Goal: Task Accomplishment & Management: Use online tool/utility

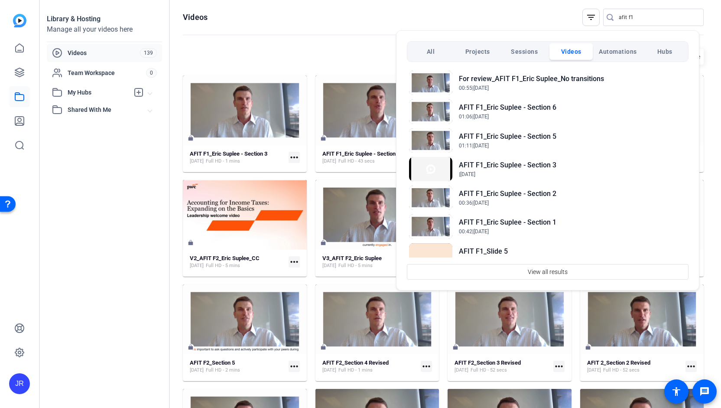
click at [16, 98] on div at bounding box center [360, 204] width 721 height 408
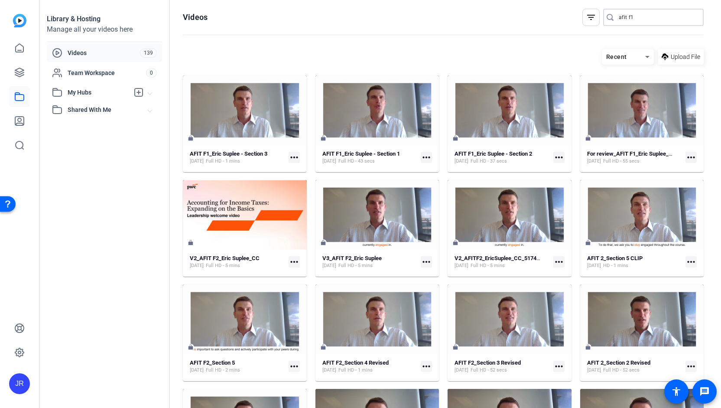
click at [635, 16] on input "afit f1" at bounding box center [658, 17] width 78 height 10
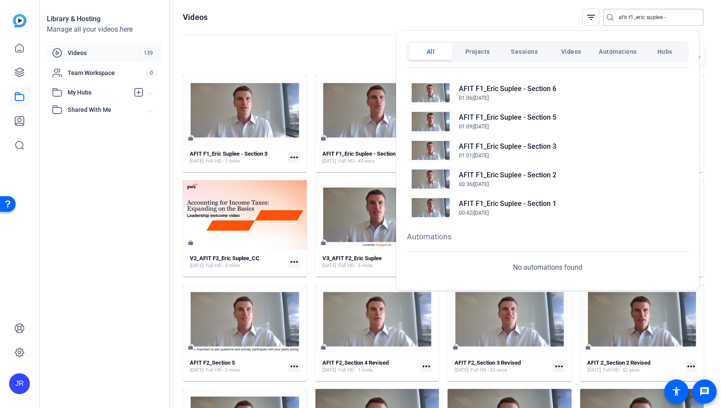
scroll to position [125, 0]
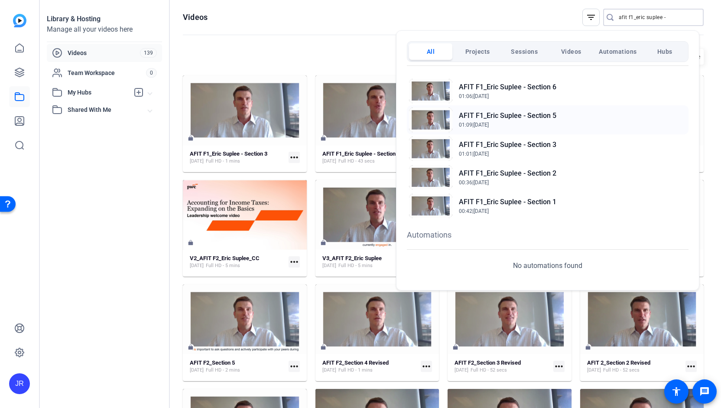
type input "afit f1_eric suplee -"
click at [512, 115] on h2 "AFIT F1_Eric Suplee - Section 5" at bounding box center [508, 116] width 98 height 10
click at [16, 99] on div at bounding box center [360, 204] width 721 height 408
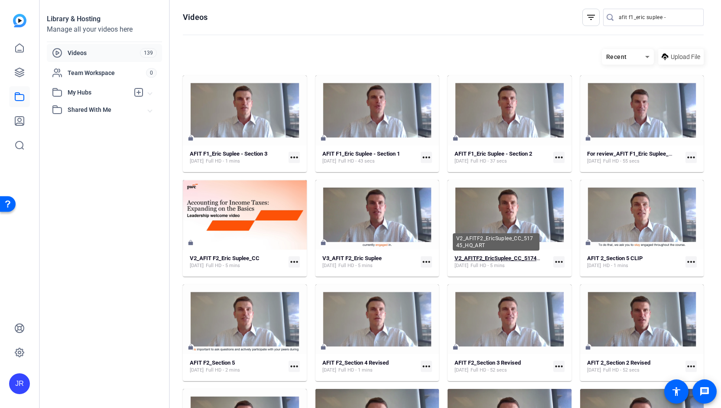
click at [501, 255] on strong "V2_AFITF2_EricSuplee_CC_51745_HQ_ART" at bounding box center [509, 258] width 109 height 7
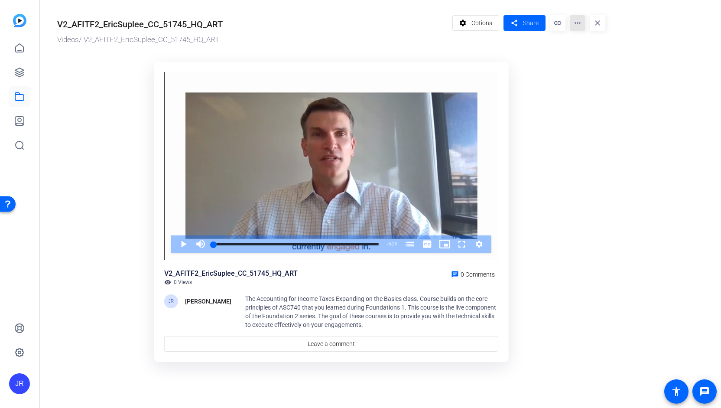
click at [576, 24] on mat-icon "more_horiz" at bounding box center [578, 23] width 16 height 16
click at [375, 244] on div at bounding box center [360, 204] width 721 height 408
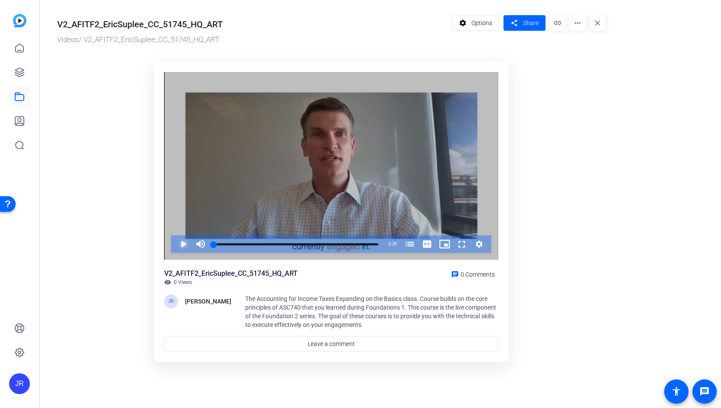
click at [175, 243] on span "Video Player" at bounding box center [175, 243] width 0 height 17
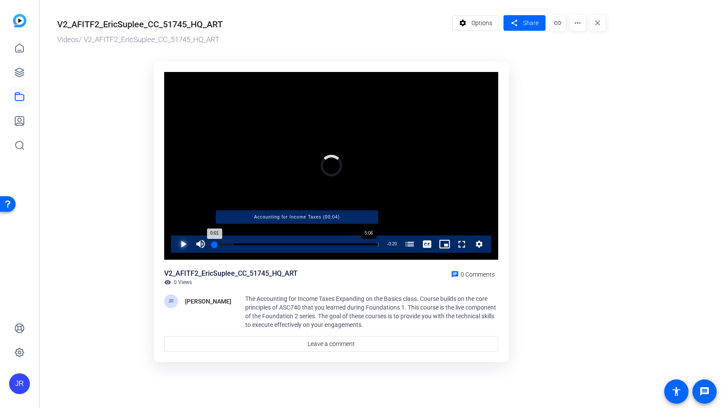
click at [368, 244] on div "Progress Bar" at bounding box center [296, 244] width 163 height 4
click at [355, 244] on div "Loaded : 100.00% 4:42 5:07 Accounting for Income Taxes (00:04)" at bounding box center [296, 244] width 165 height 2
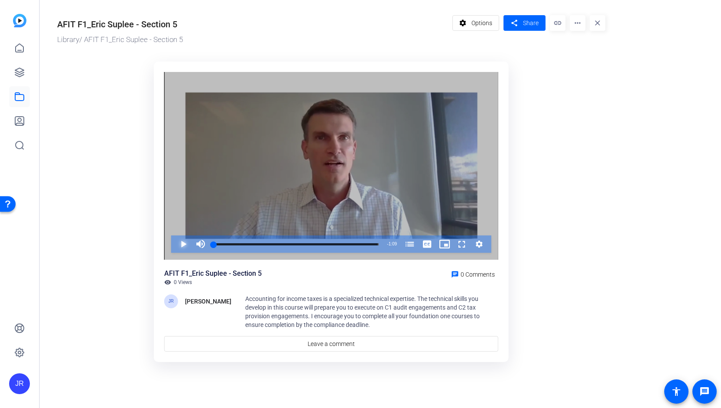
click at [175, 244] on span "Video Player" at bounding box center [175, 243] width 0 height 17
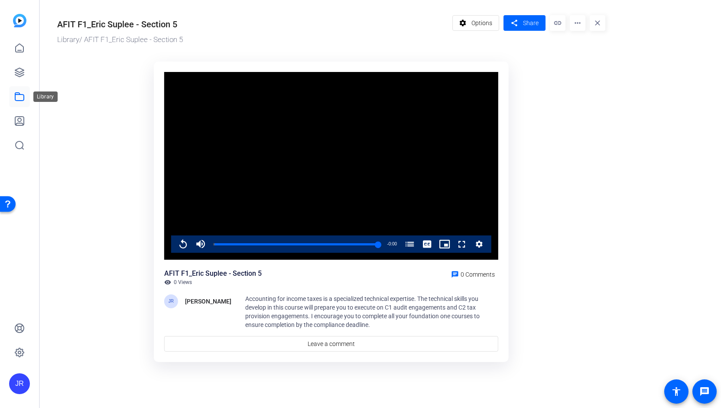
click at [19, 95] on icon at bounding box center [19, 96] width 10 height 10
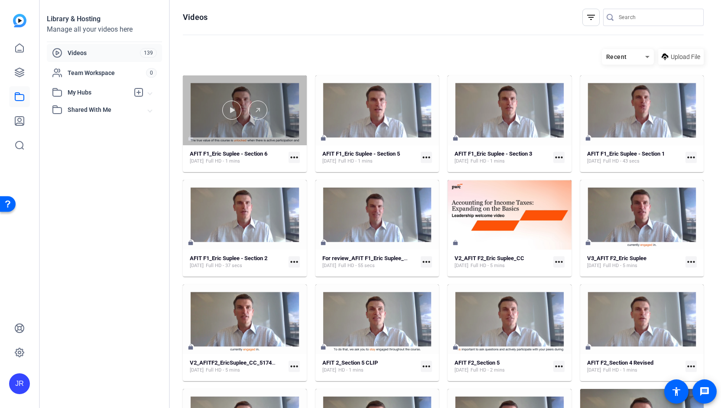
click at [225, 124] on div at bounding box center [245, 110] width 124 height 70
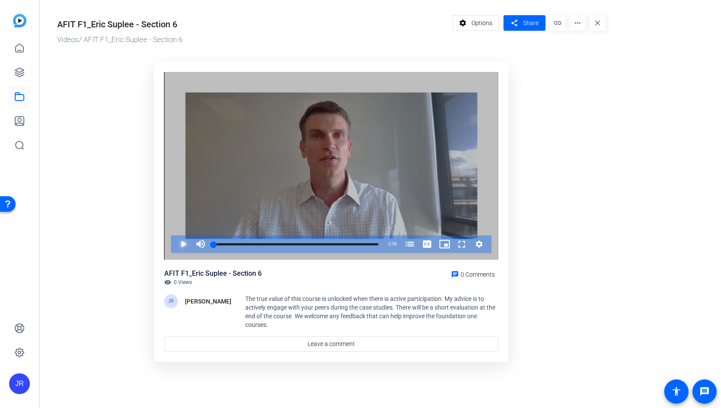
click at [175, 243] on span "Video Player" at bounding box center [175, 243] width 0 height 17
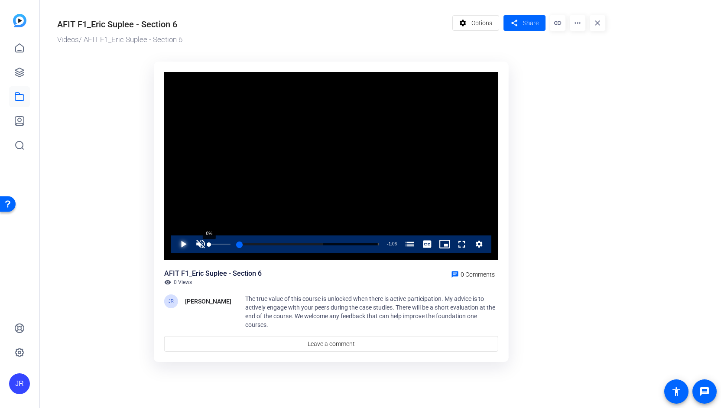
drag, startPoint x: 222, startPoint y: 244, endPoint x: 206, endPoint y: 242, distance: 15.8
click at [206, 242] on div "Play Unmute 0% Current Time 0:00 / Duration 1:06 Loaded : 59.84% 0:00 0:00 AFIT…" at bounding box center [331, 243] width 320 height 17
click at [203, 246] on span "Video Player" at bounding box center [200, 243] width 17 height 17
click at [212, 243] on div "Loaded : 100.00% 0:00 0:19 AFIT Foundation One Course (00:00) AFIT Foundation O…" at bounding box center [296, 243] width 174 height 17
click at [293, 275] on div "AFIT F1_Eric Suplee - Section 6 visibility 0 Views chat 0 Comments" at bounding box center [331, 276] width 334 height 17
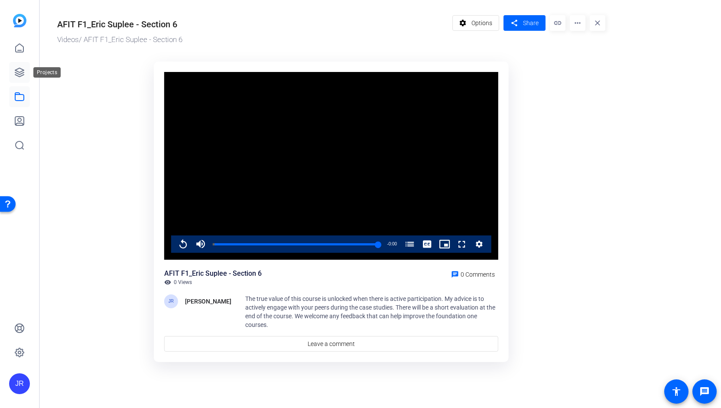
click at [25, 75] on link at bounding box center [19, 72] width 21 height 21
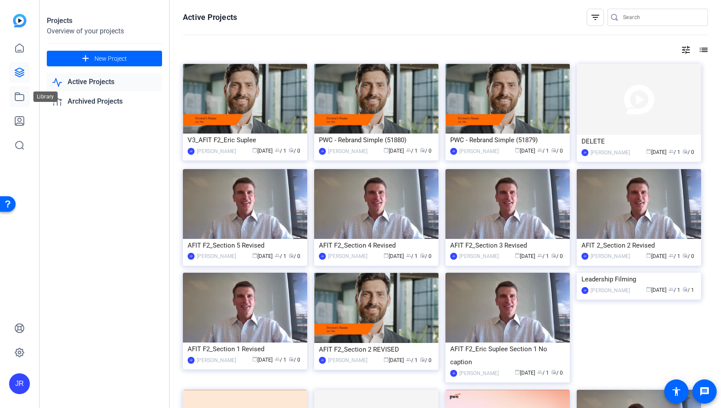
click at [22, 94] on icon at bounding box center [19, 97] width 9 height 8
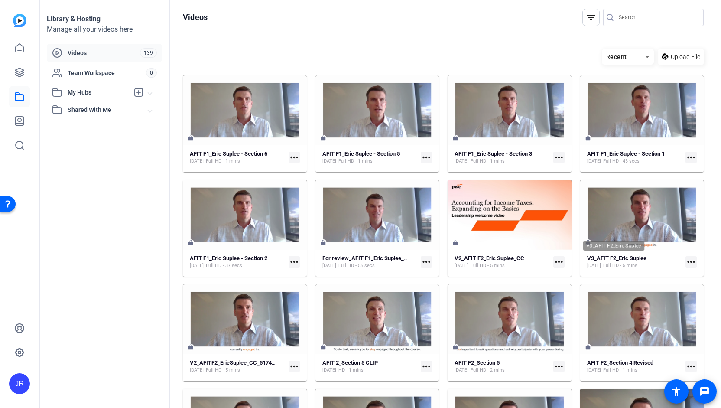
click at [605, 257] on strong "V3_AFIT F2_Eric Suplee" at bounding box center [616, 258] width 59 height 7
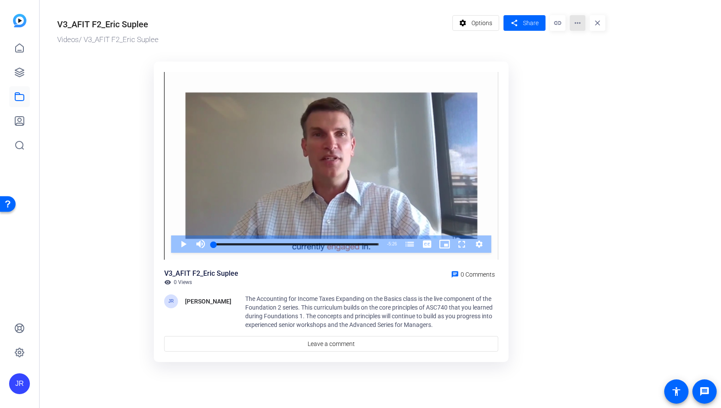
click at [578, 23] on mat-icon "more_horiz" at bounding box center [578, 23] width 16 height 16
click at [584, 50] on span "Edit in Creator" at bounding box center [595, 49] width 36 height 10
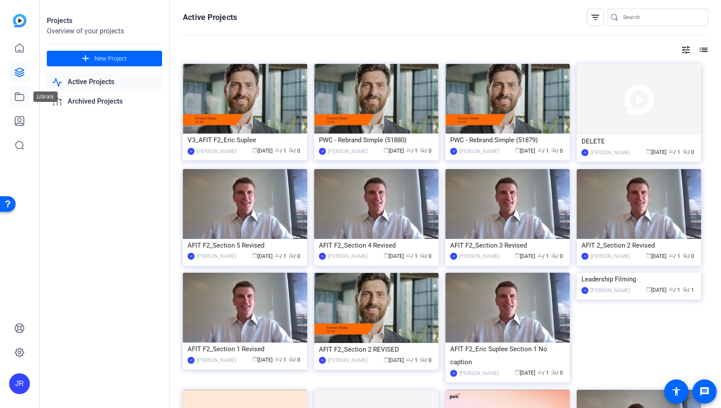
click at [19, 98] on icon at bounding box center [19, 96] width 10 height 10
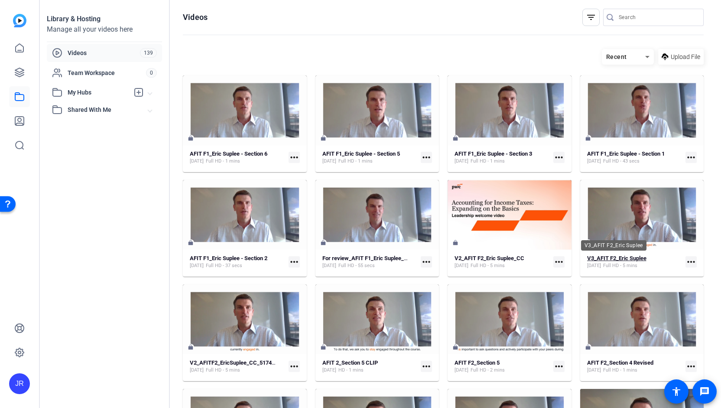
click at [605, 255] on strong "V3_AFIT F2_Eric Suplee" at bounding box center [616, 258] width 59 height 7
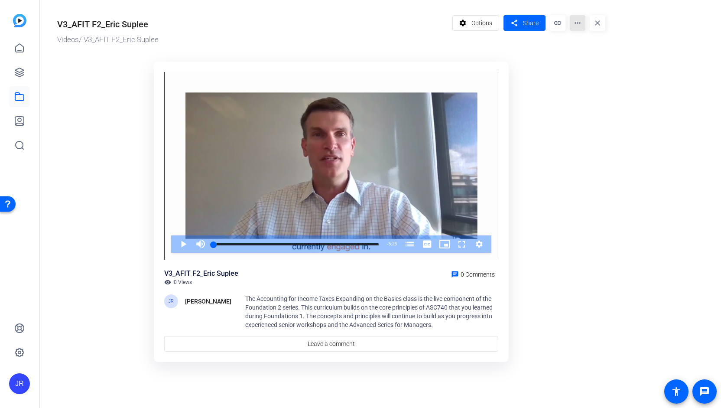
click at [581, 26] on mat-icon "more_horiz" at bounding box center [578, 23] width 16 height 16
click at [586, 48] on span "Edit in Creator" at bounding box center [595, 49] width 36 height 10
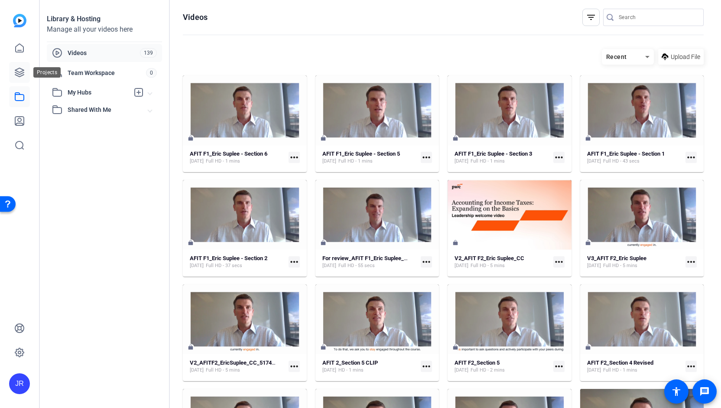
click at [17, 76] on icon at bounding box center [19, 72] width 9 height 9
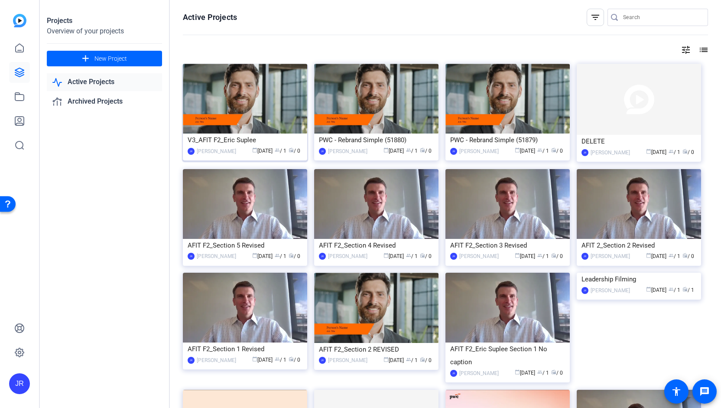
click at [245, 140] on div "V3_AFIT F2_Eric Suplee" at bounding box center [245, 139] width 115 height 13
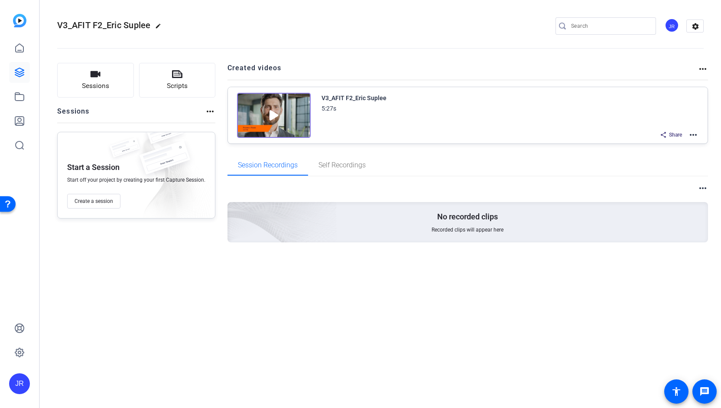
click at [696, 137] on mat-icon "more_horiz" at bounding box center [693, 135] width 10 height 10
click at [668, 144] on span "Edit in Creator" at bounding box center [662, 145] width 60 height 10
click at [21, 73] on icon at bounding box center [19, 72] width 9 height 9
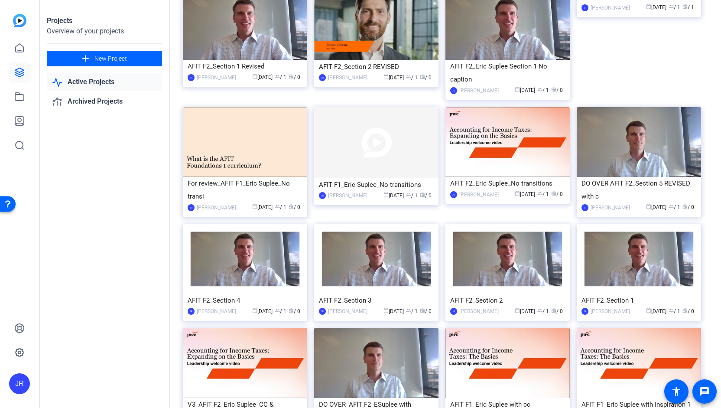
scroll to position [285, 0]
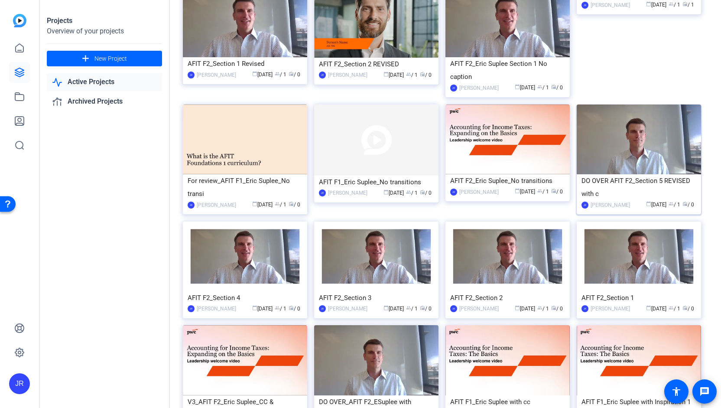
click at [647, 179] on div "DO OVER AFIT F2_Section 5 REVISED with c" at bounding box center [639, 187] width 115 height 26
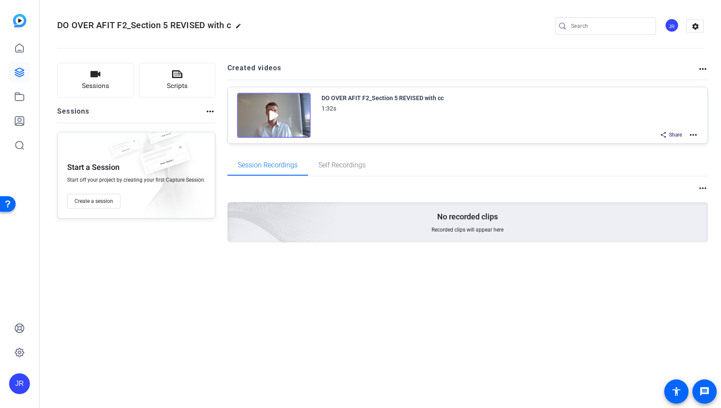
click at [693, 135] on mat-icon "more_horiz" at bounding box center [693, 135] width 10 height 10
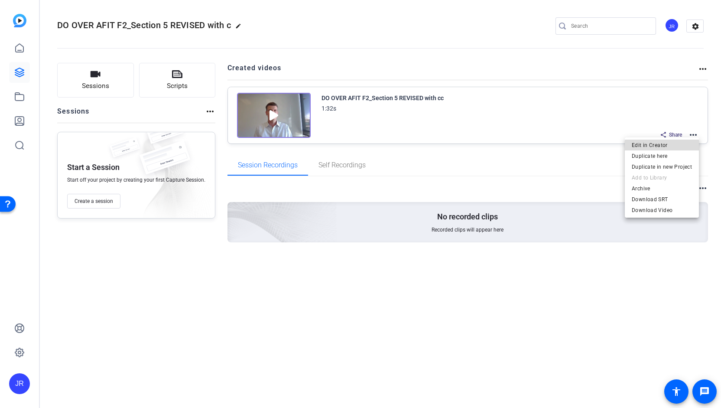
click at [674, 147] on span "Edit in Creator" at bounding box center [662, 145] width 60 height 10
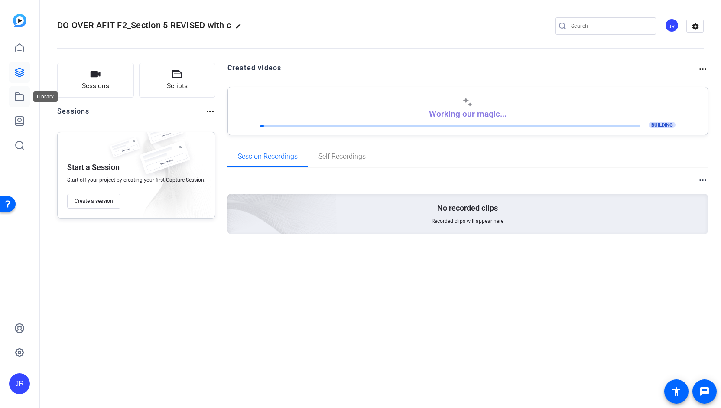
click at [23, 99] on icon at bounding box center [19, 96] width 10 height 10
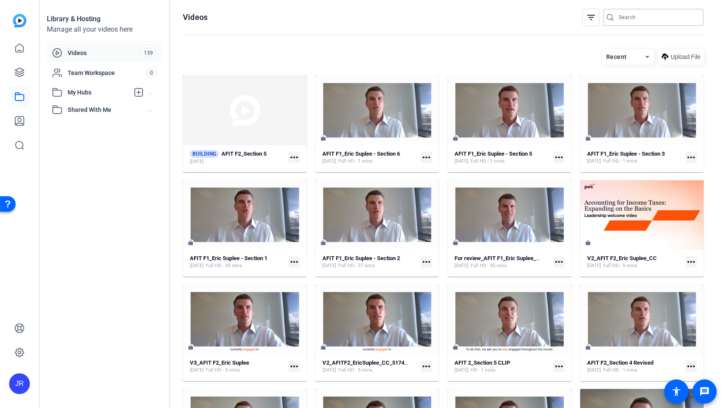
click at [638, 19] on input "Search" at bounding box center [658, 17] width 78 height 10
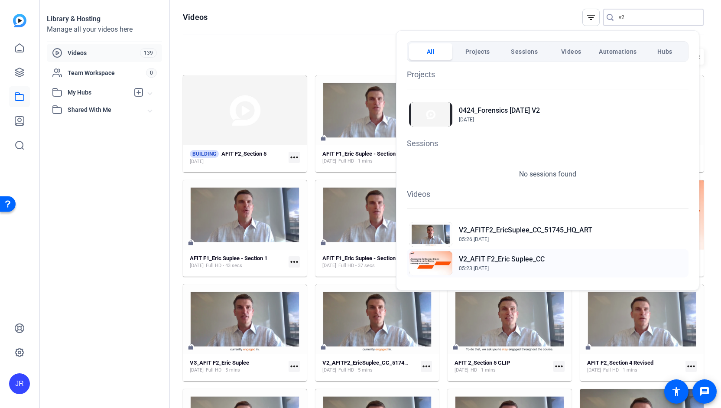
type input "v2"
click at [502, 255] on h2 "V2_AFIT F2_Eric Suplee_CC" at bounding box center [502, 259] width 86 height 10
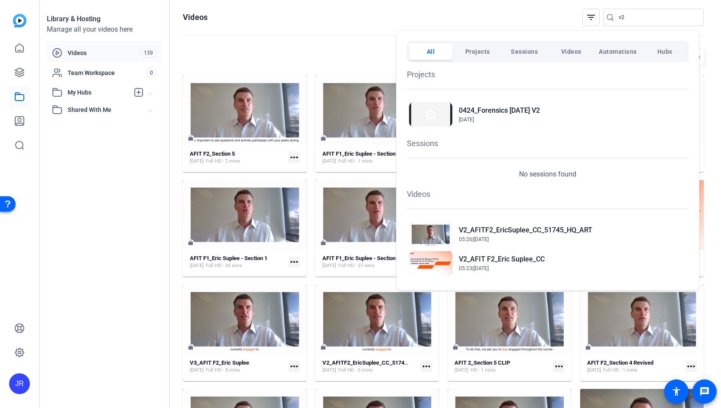
click at [233, 49] on div at bounding box center [360, 204] width 721 height 408
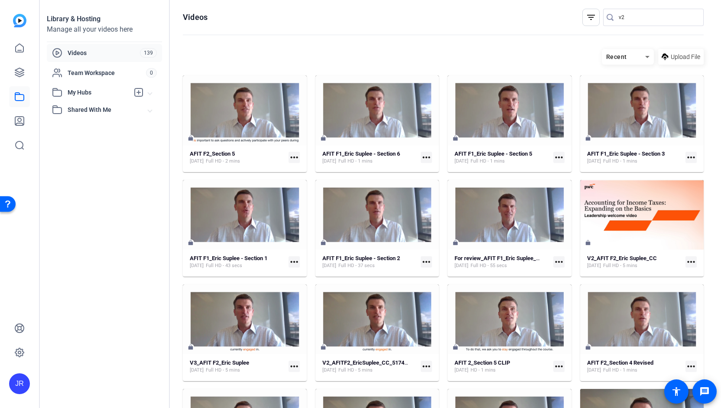
click at [555, 262] on mat-icon "more_horiz" at bounding box center [558, 261] width 11 height 11
click at [565, 274] on span "Edit in Creator" at bounding box center [575, 274] width 36 height 10
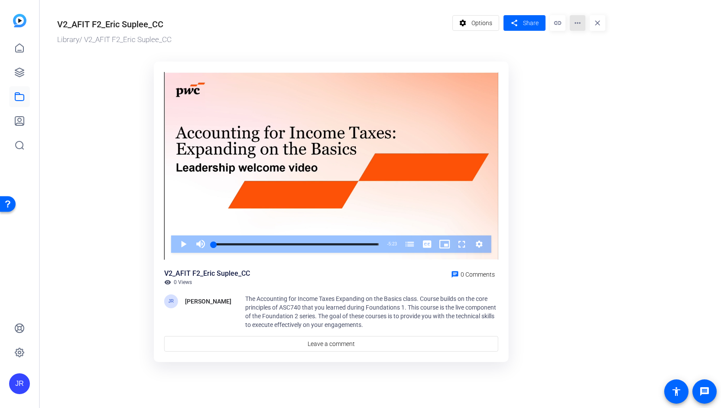
click at [575, 31] on span at bounding box center [578, 23] width 16 height 21
click at [583, 54] on span "Edit in Creator" at bounding box center [596, 49] width 38 height 10
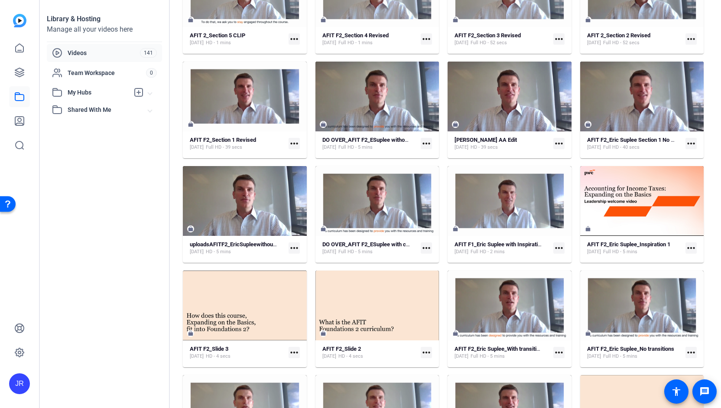
scroll to position [443, 0]
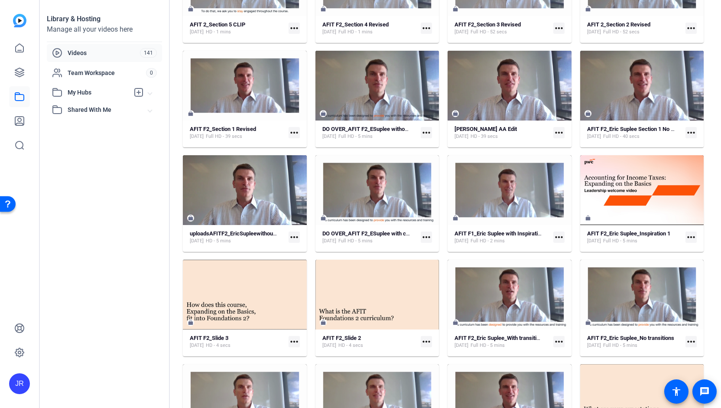
drag, startPoint x: 717, startPoint y: 198, endPoint x: 713, endPoint y: 247, distance: 50.0
click at [713, 247] on div "Library & Hosting Manage all your videos here Videos 141 Team Workspace 0 My Hu…" at bounding box center [380, 204] width 681 height 408
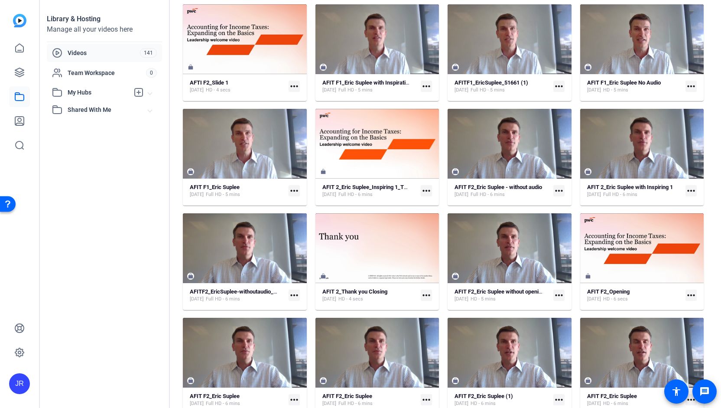
scroll to position [270, 0]
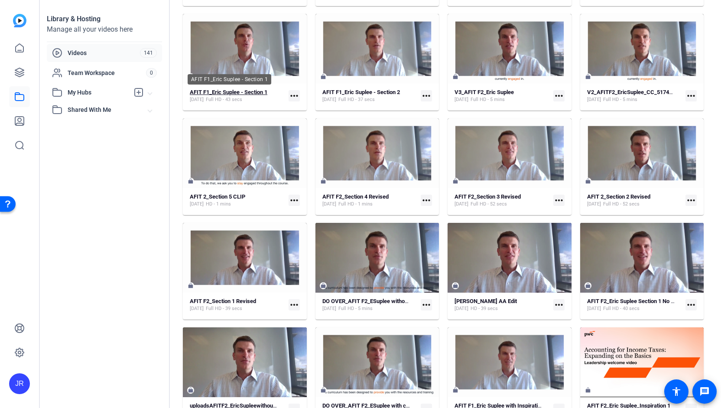
click at [267, 93] on strong "AFIT F1_Eric Suplee - Section 1" at bounding box center [229, 92] width 78 height 7
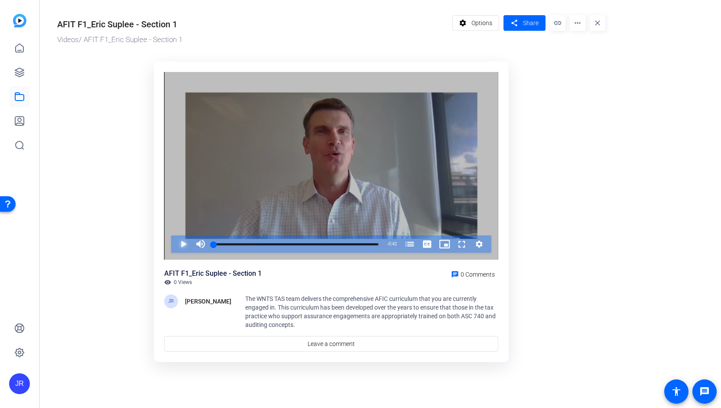
click at [175, 248] on span "Video Player" at bounding box center [175, 243] width 0 height 17
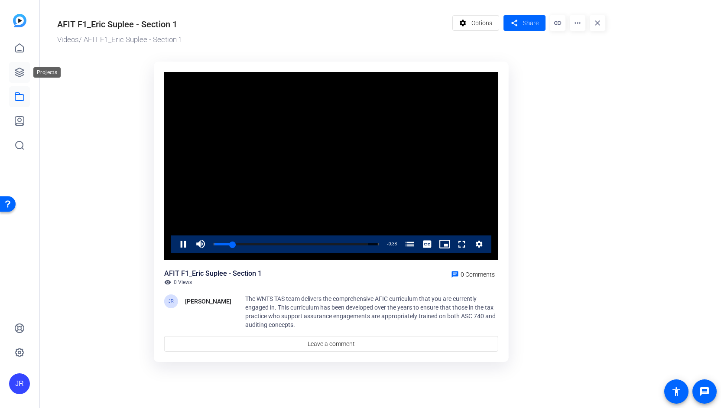
click at [21, 74] on icon at bounding box center [19, 72] width 10 height 10
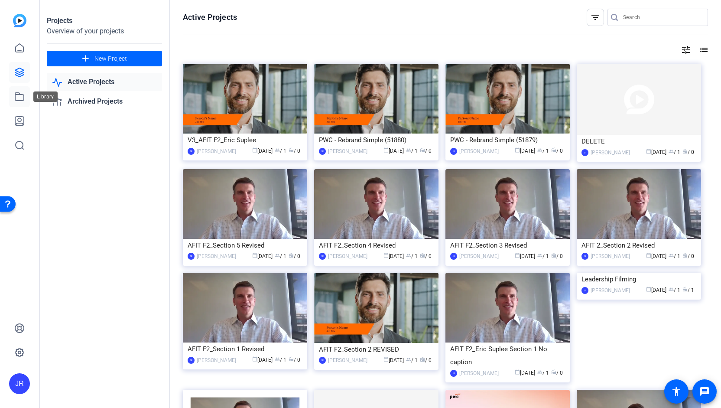
click at [19, 100] on icon at bounding box center [19, 96] width 10 height 10
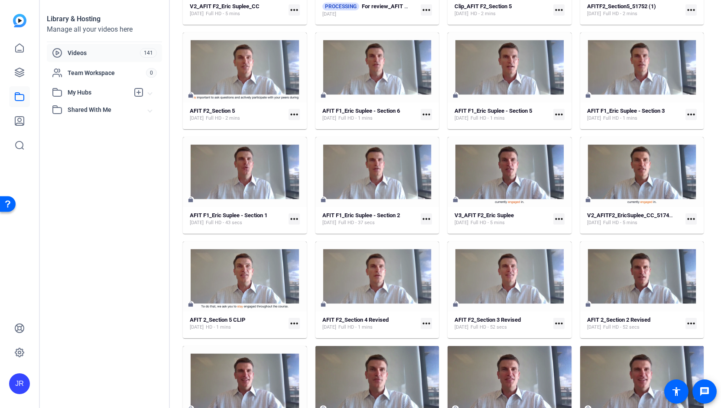
scroll to position [155, 0]
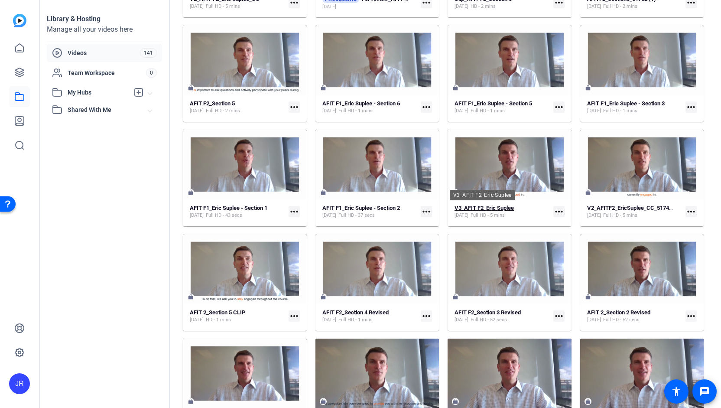
click at [491, 210] on strong "V3_AFIT F2_Eric Suplee" at bounding box center [484, 208] width 59 height 7
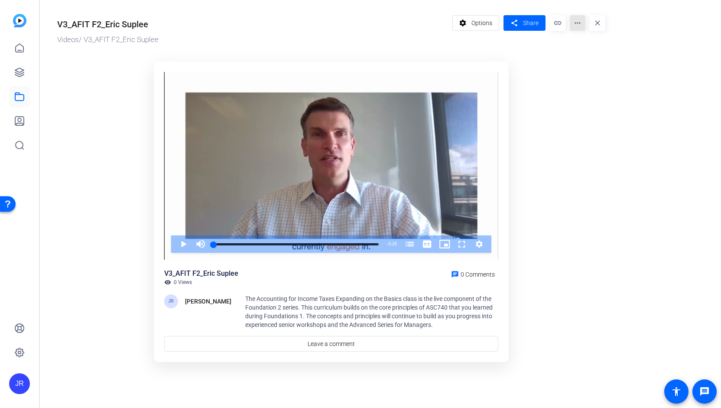
click at [576, 24] on mat-icon "more_horiz" at bounding box center [578, 23] width 16 height 16
click at [581, 48] on span "Edit in Creator" at bounding box center [595, 49] width 36 height 10
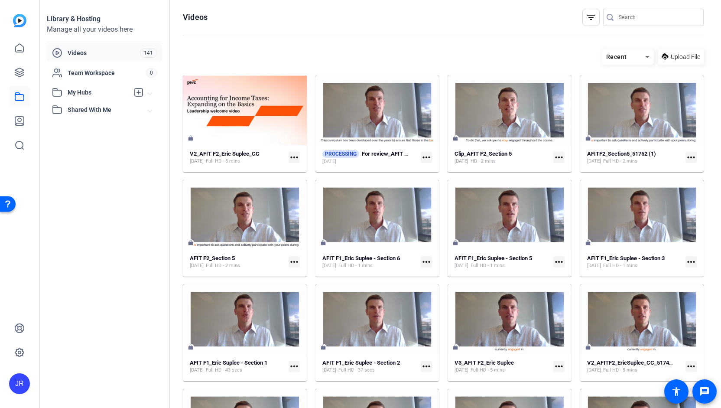
drag, startPoint x: 717, startPoint y: 94, endPoint x: 717, endPoint y: 111, distance: 16.9
click at [717, 111] on div "Library & Hosting Manage all your videos here Videos 141 Team Workspace 0 My Hu…" at bounding box center [380, 204] width 681 height 408
click at [296, 157] on mat-icon "more_horiz" at bounding box center [294, 157] width 11 height 11
click at [300, 167] on span "Edit in Creator" at bounding box center [313, 170] width 38 height 10
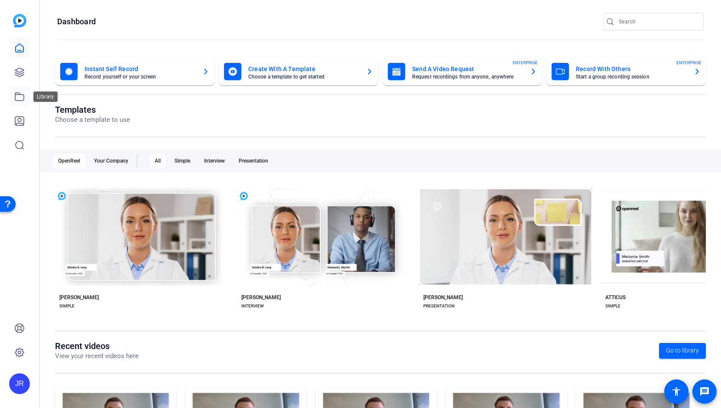
click at [25, 94] on link at bounding box center [19, 96] width 21 height 21
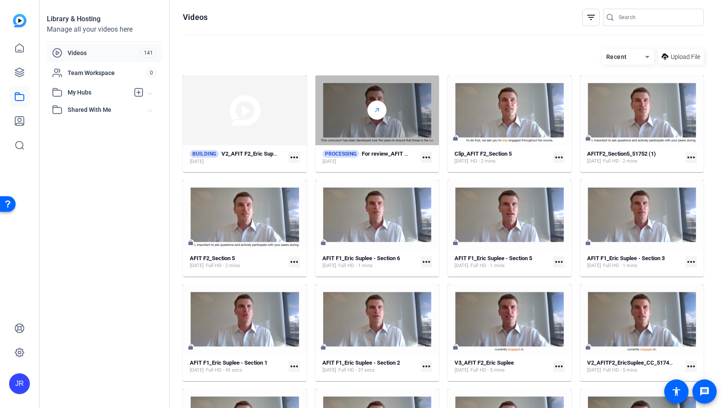
click at [371, 115] on div at bounding box center [377, 110] width 19 height 19
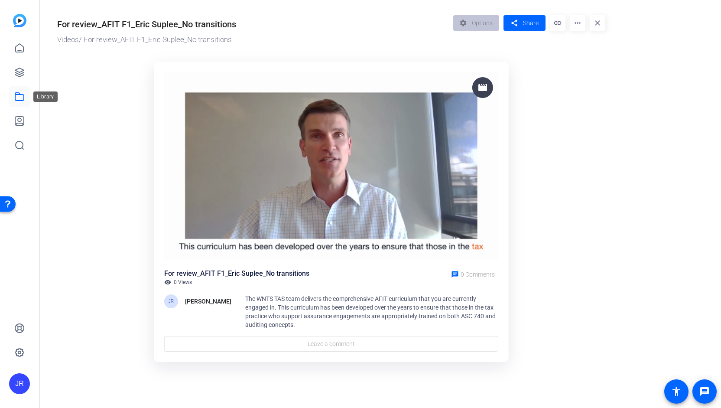
click at [18, 101] on icon at bounding box center [19, 96] width 10 height 10
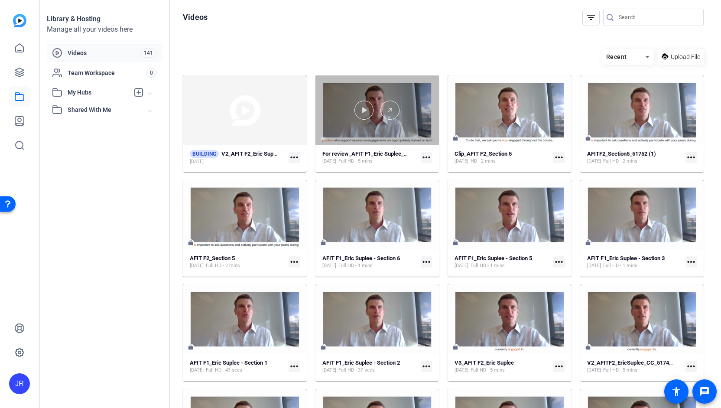
click at [377, 124] on div at bounding box center [378, 110] width 124 height 70
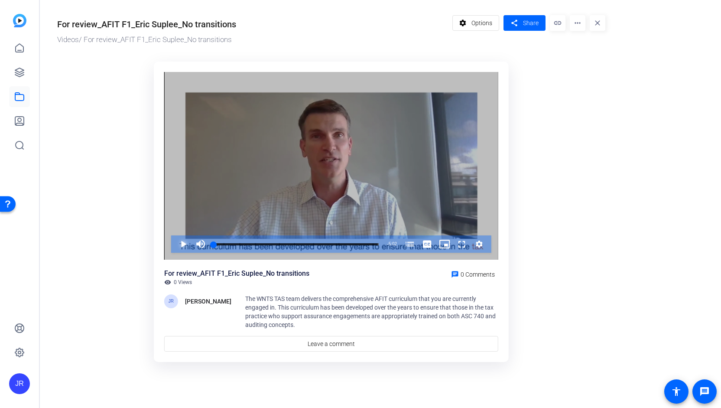
click at [175, 244] on span "Video Player" at bounding box center [175, 243] width 0 height 17
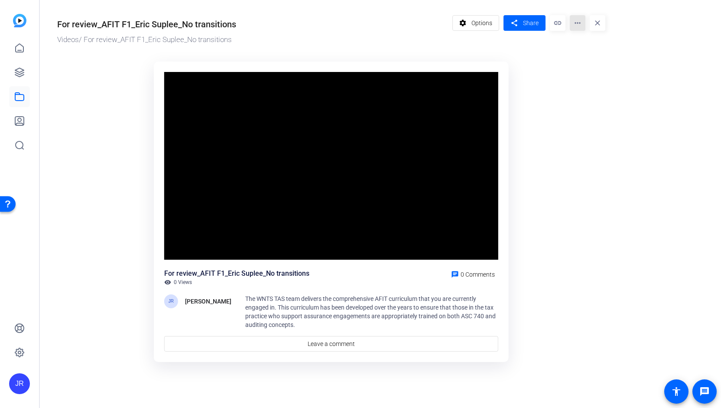
click at [579, 23] on mat-icon "more_horiz" at bounding box center [578, 23] width 16 height 16
click at [581, 51] on span "Edit in Creator" at bounding box center [595, 49] width 36 height 10
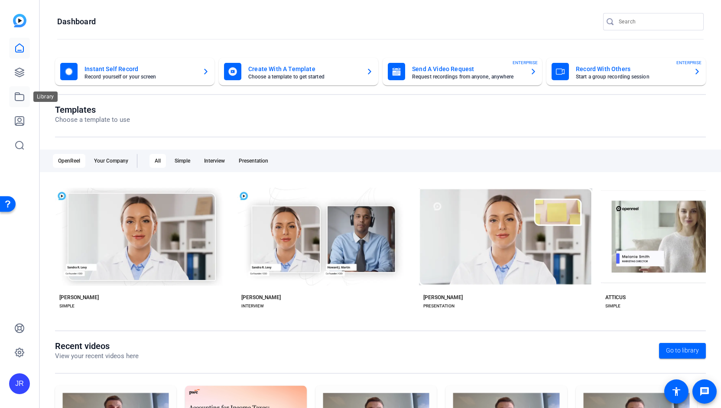
click at [12, 101] on link at bounding box center [19, 96] width 21 height 21
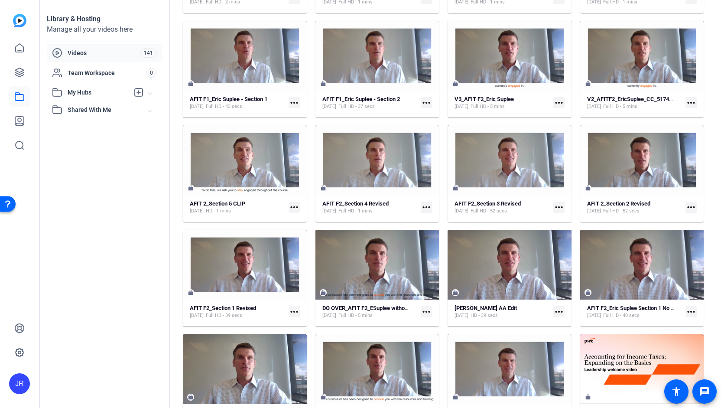
scroll to position [255, 0]
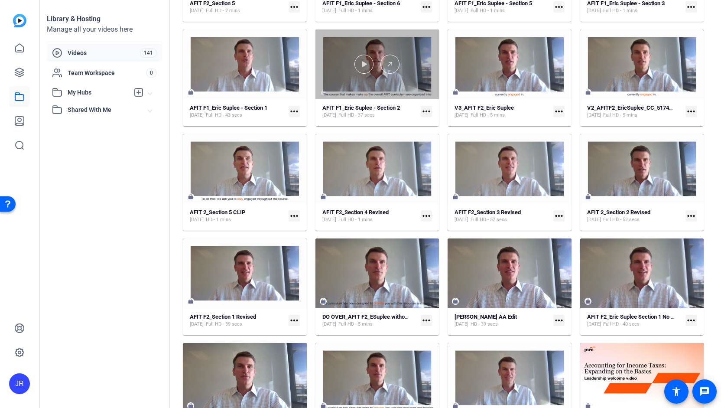
click at [367, 75] on div at bounding box center [378, 64] width 124 height 70
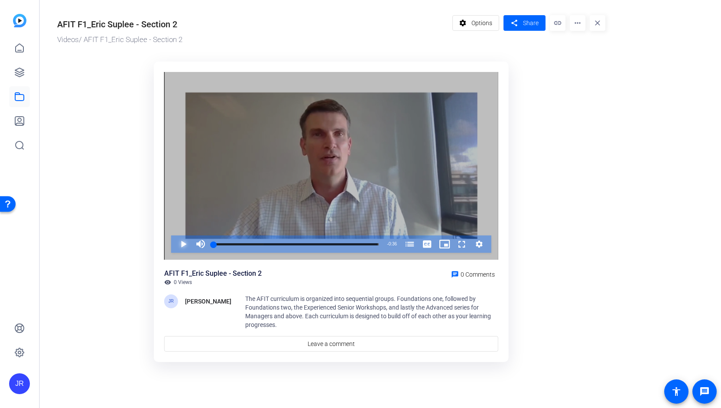
click at [175, 243] on span "Video Player" at bounding box center [175, 243] width 0 height 17
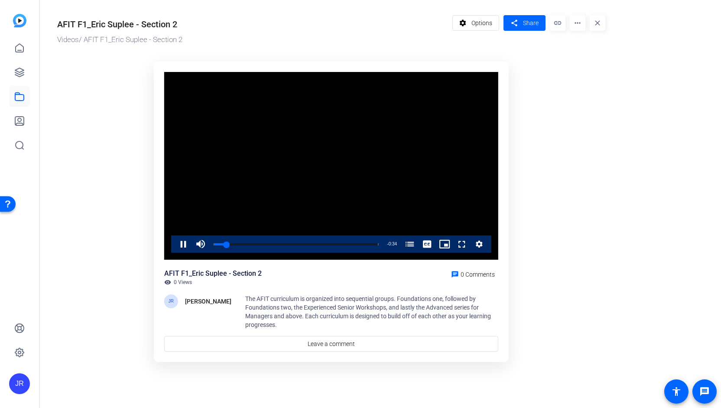
click at [179, 243] on div "Video Player is loading. Play Video Pause Mute Current Time 0:02 / Duration 0:3…" at bounding box center [331, 166] width 334 height 188
click at [573, 25] on mat-icon "more_horiz" at bounding box center [578, 23] width 16 height 16
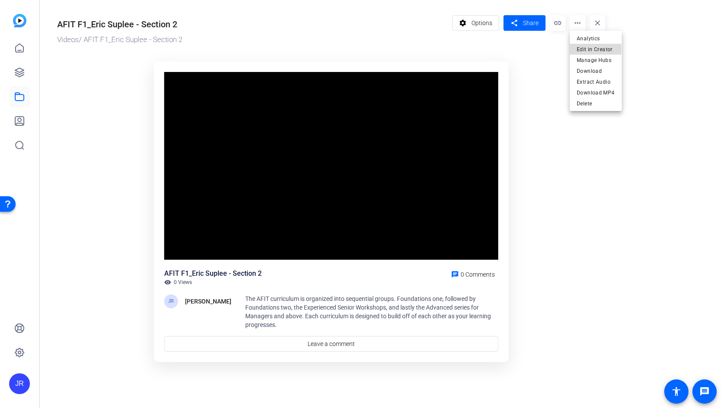
click at [583, 50] on span "Edit in Creator" at bounding box center [596, 49] width 38 height 10
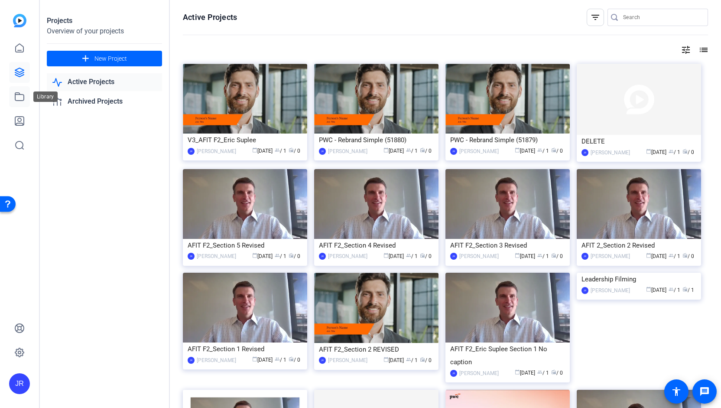
click at [15, 97] on icon at bounding box center [19, 97] width 9 height 8
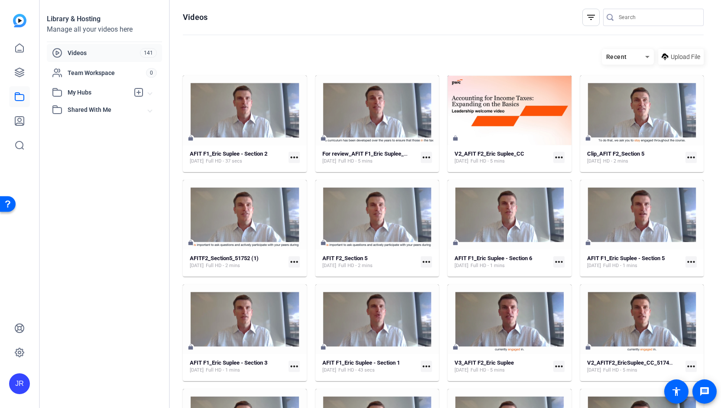
click at [427, 156] on mat-icon "more_horiz" at bounding box center [426, 157] width 11 height 11
click at [433, 167] on span "Edit in Creator" at bounding box center [444, 170] width 36 height 10
